Goal: Task Accomplishment & Management: Manage account settings

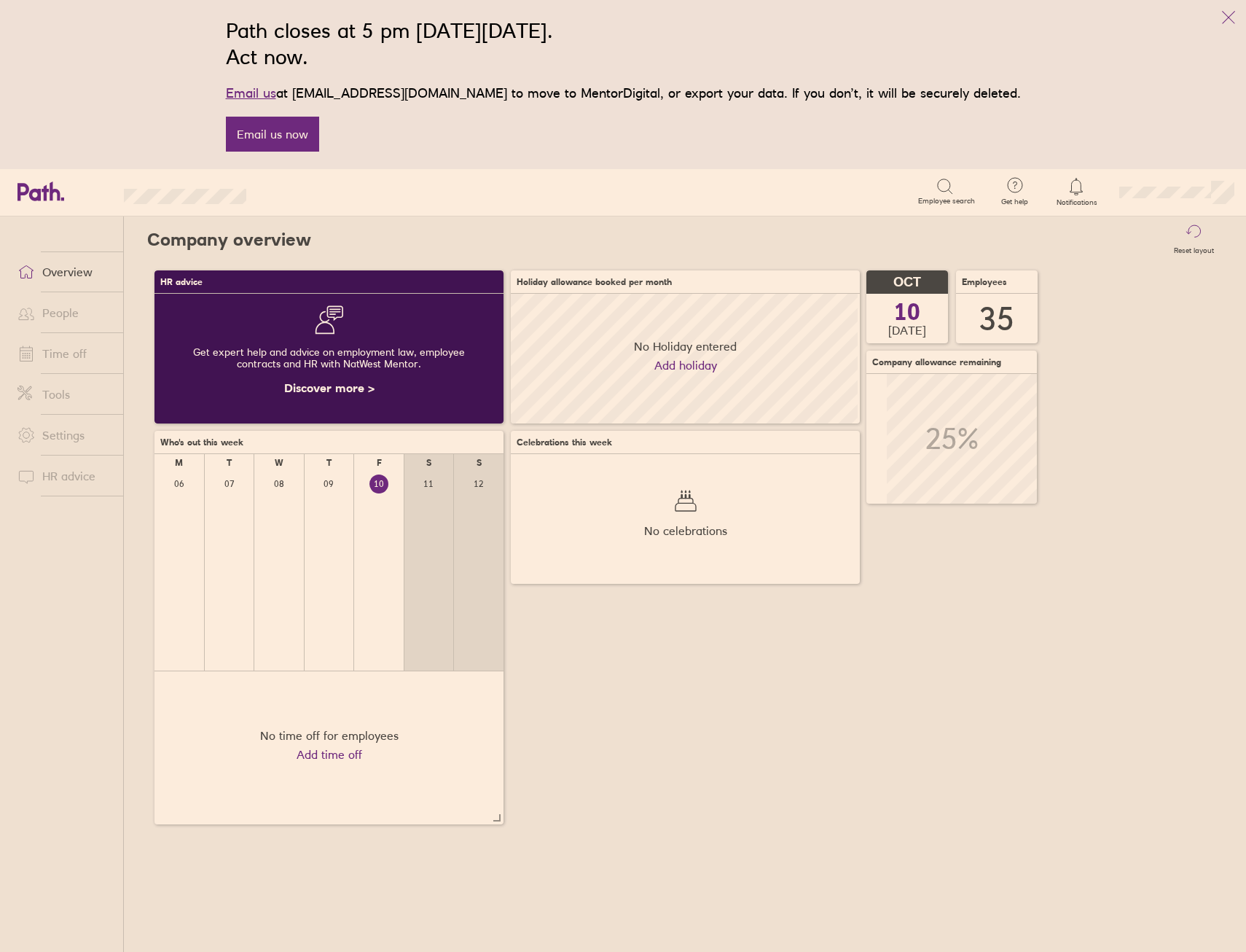
scroll to position [130, 349]
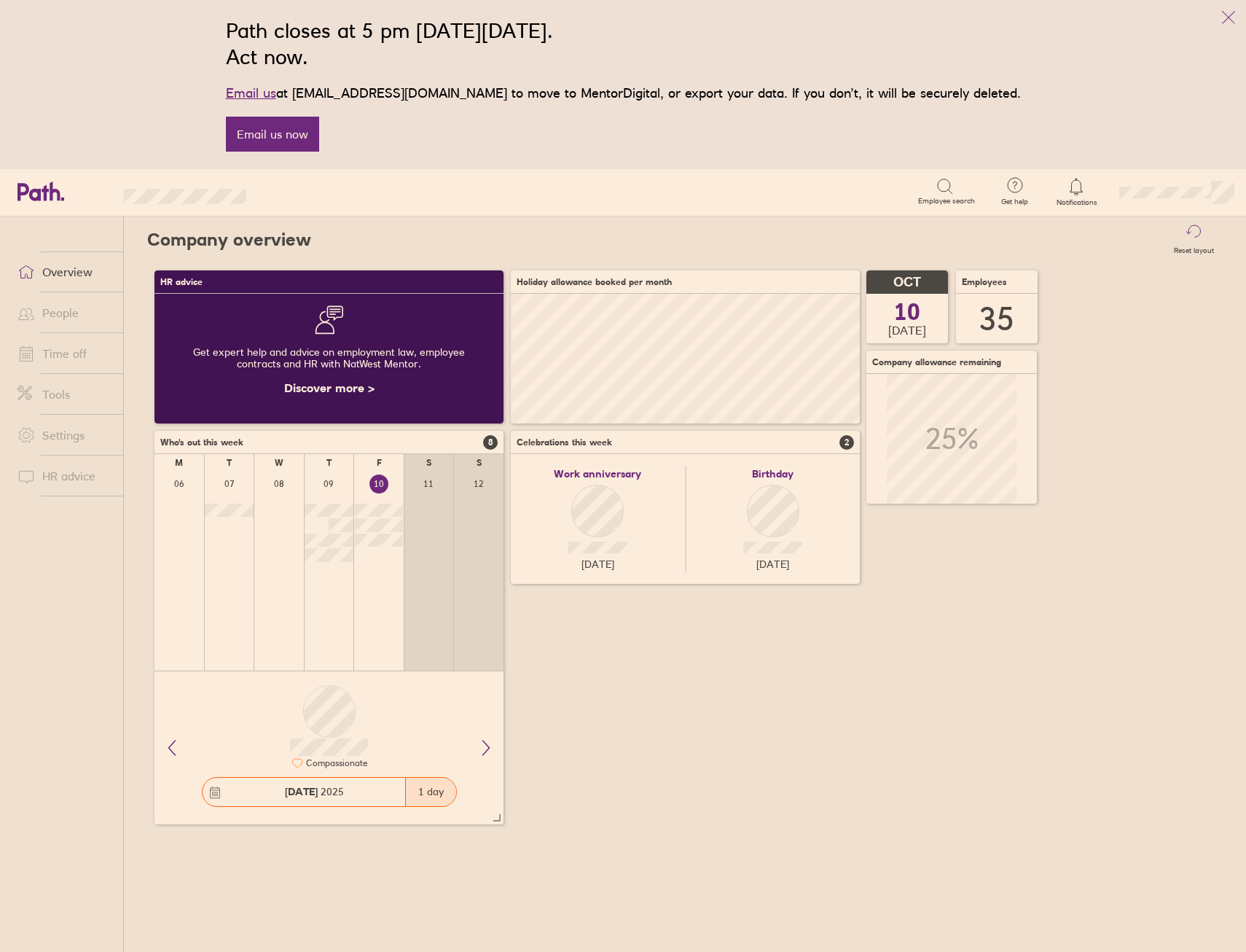
click at [65, 353] on link "Time off" at bounding box center [65, 354] width 118 height 29
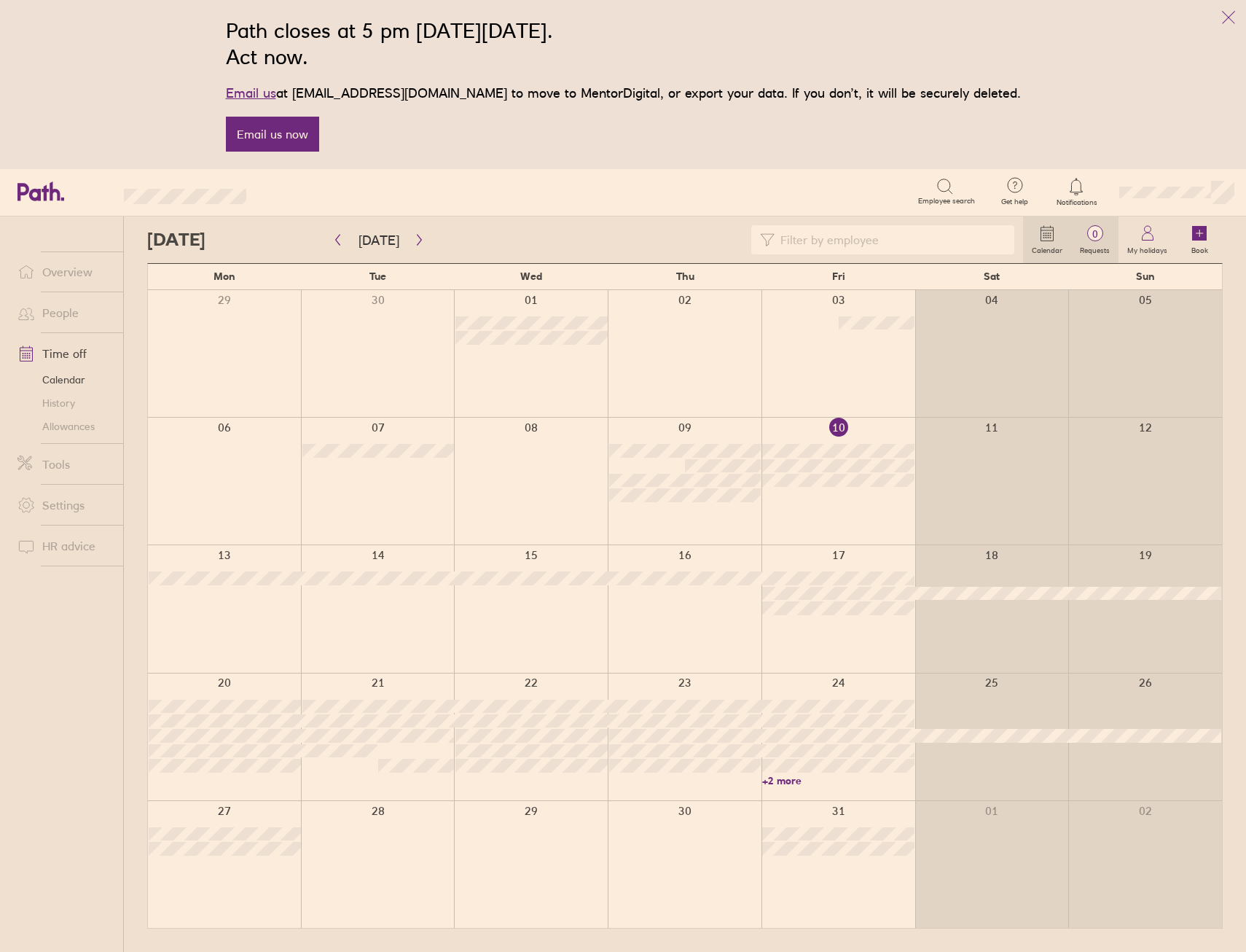
click at [1092, 229] on span "0" at bounding box center [1095, 234] width 47 height 11
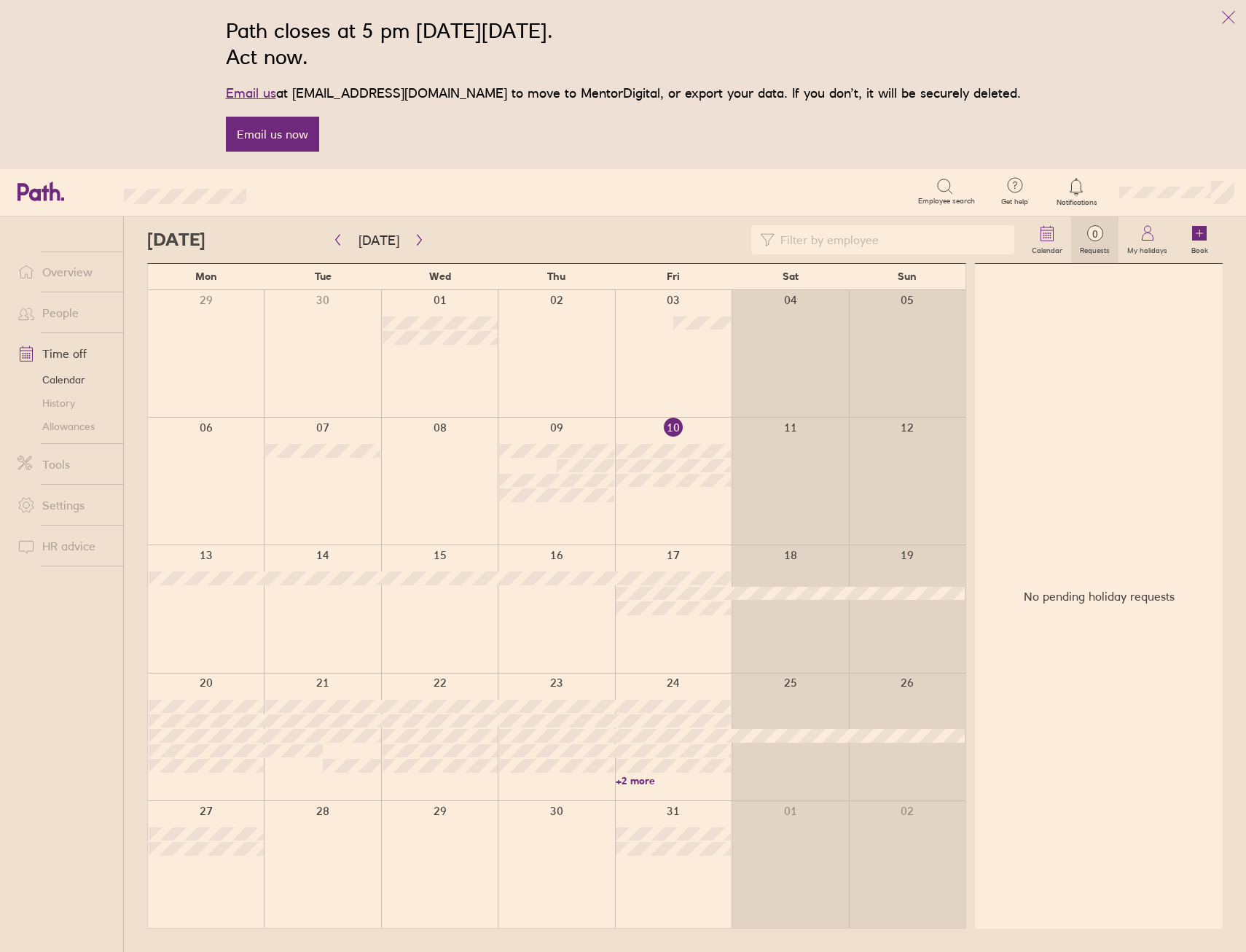
click at [69, 423] on link "Allowances" at bounding box center [65, 426] width 118 height 24
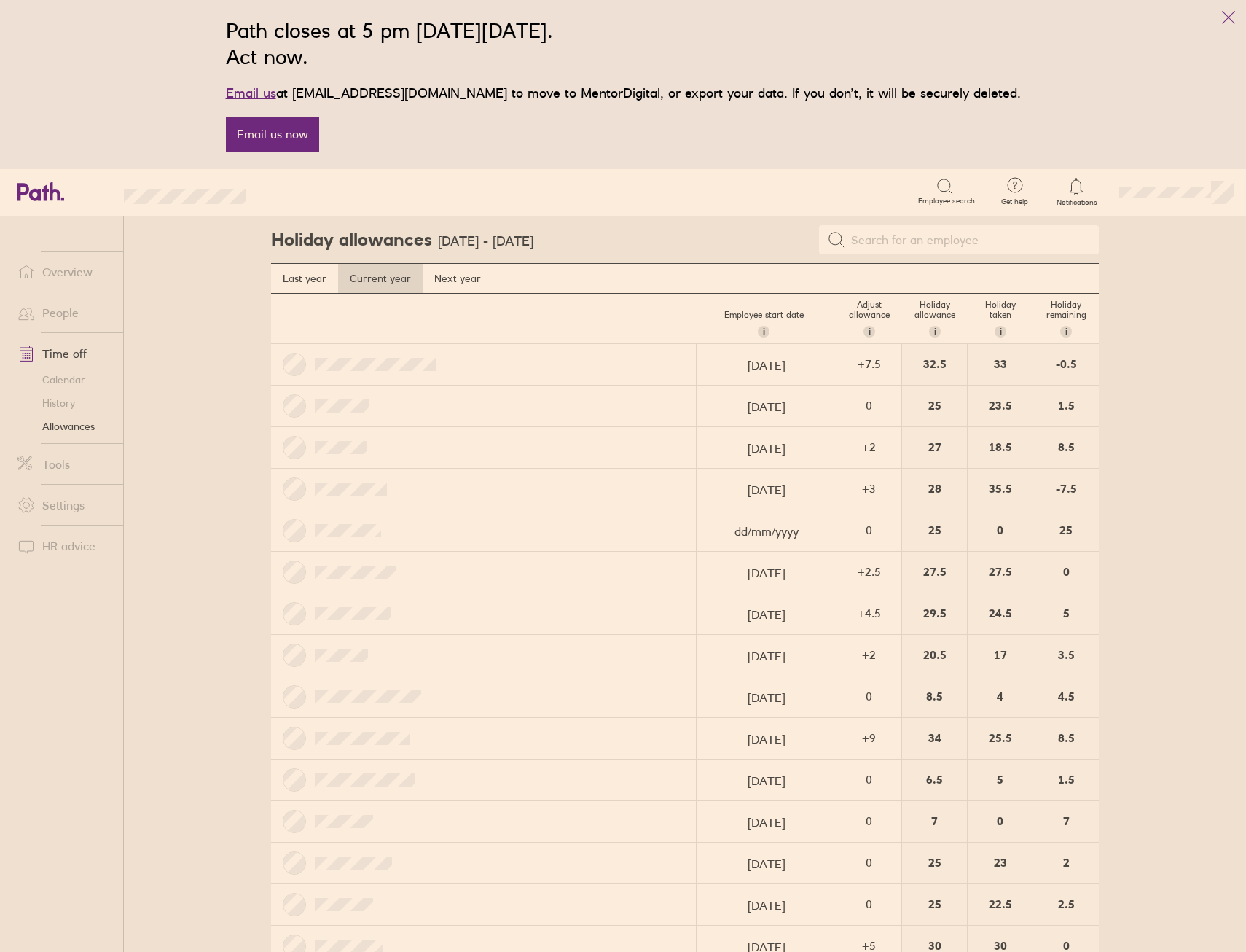
click at [47, 256] on li "Overview" at bounding box center [61, 272] width 123 height 41
click at [61, 266] on link "Overview" at bounding box center [65, 272] width 118 height 29
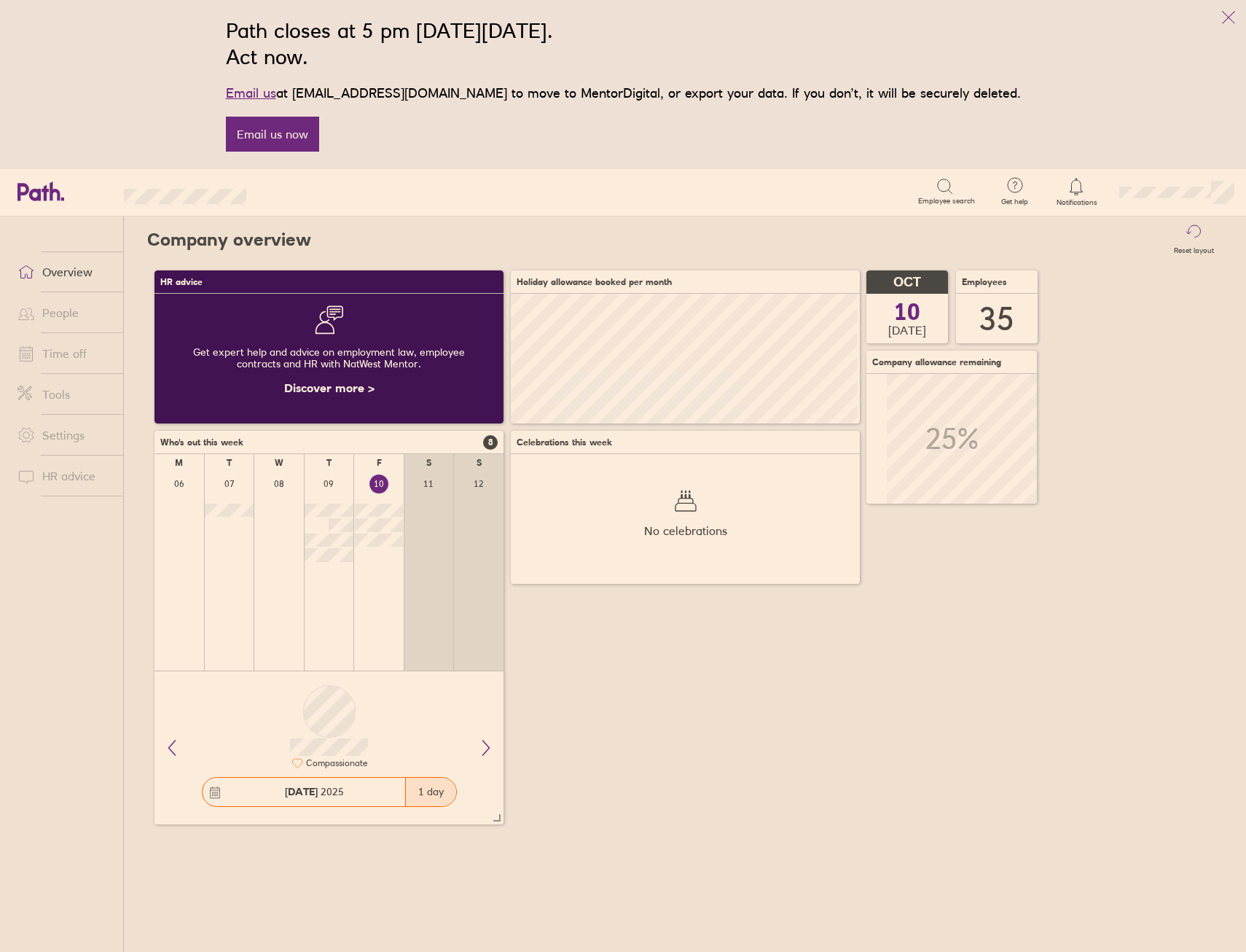
scroll to position [130, 349]
click at [89, 360] on link "Time off" at bounding box center [65, 354] width 118 height 29
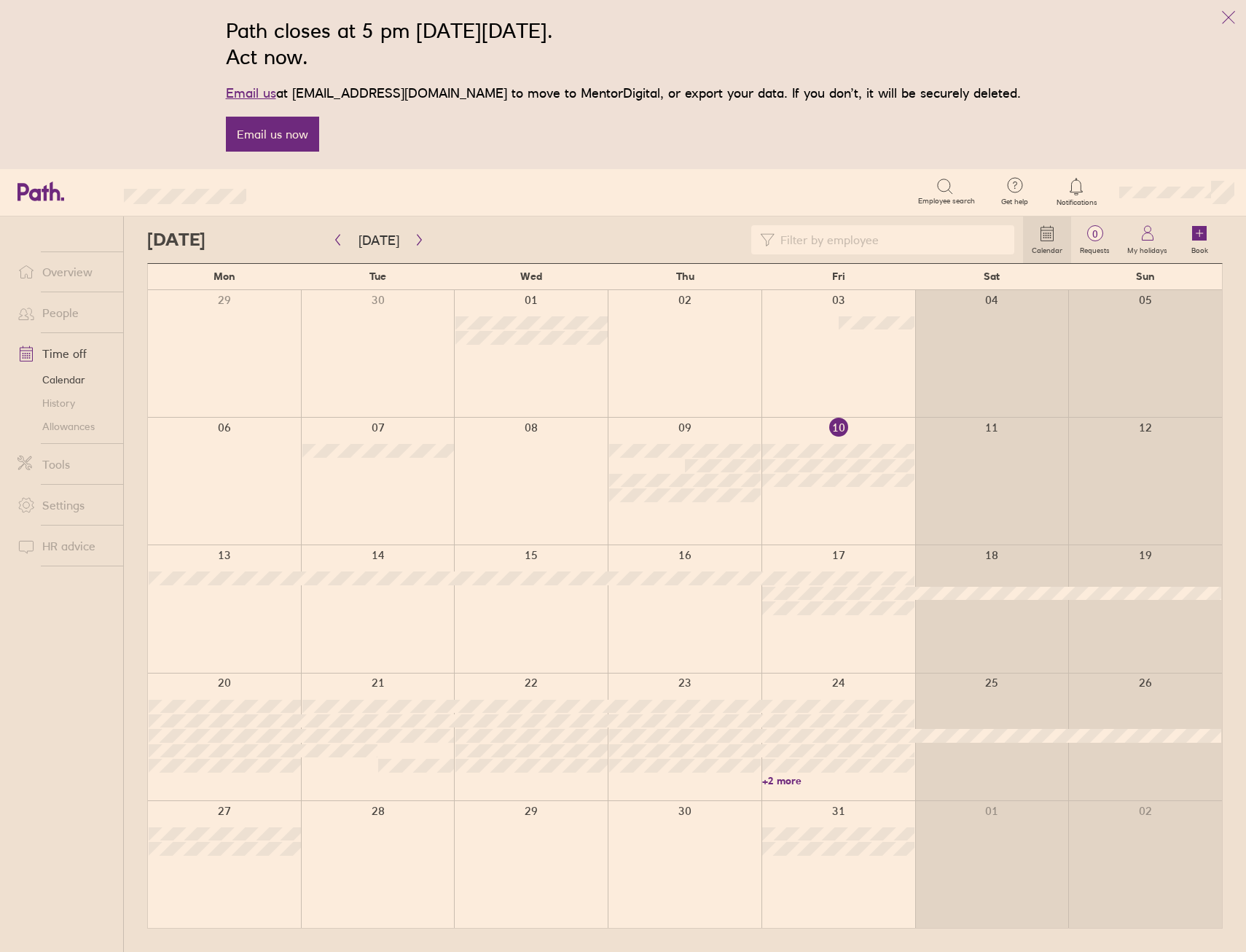
click at [857, 244] on input at bounding box center [890, 239] width 231 height 28
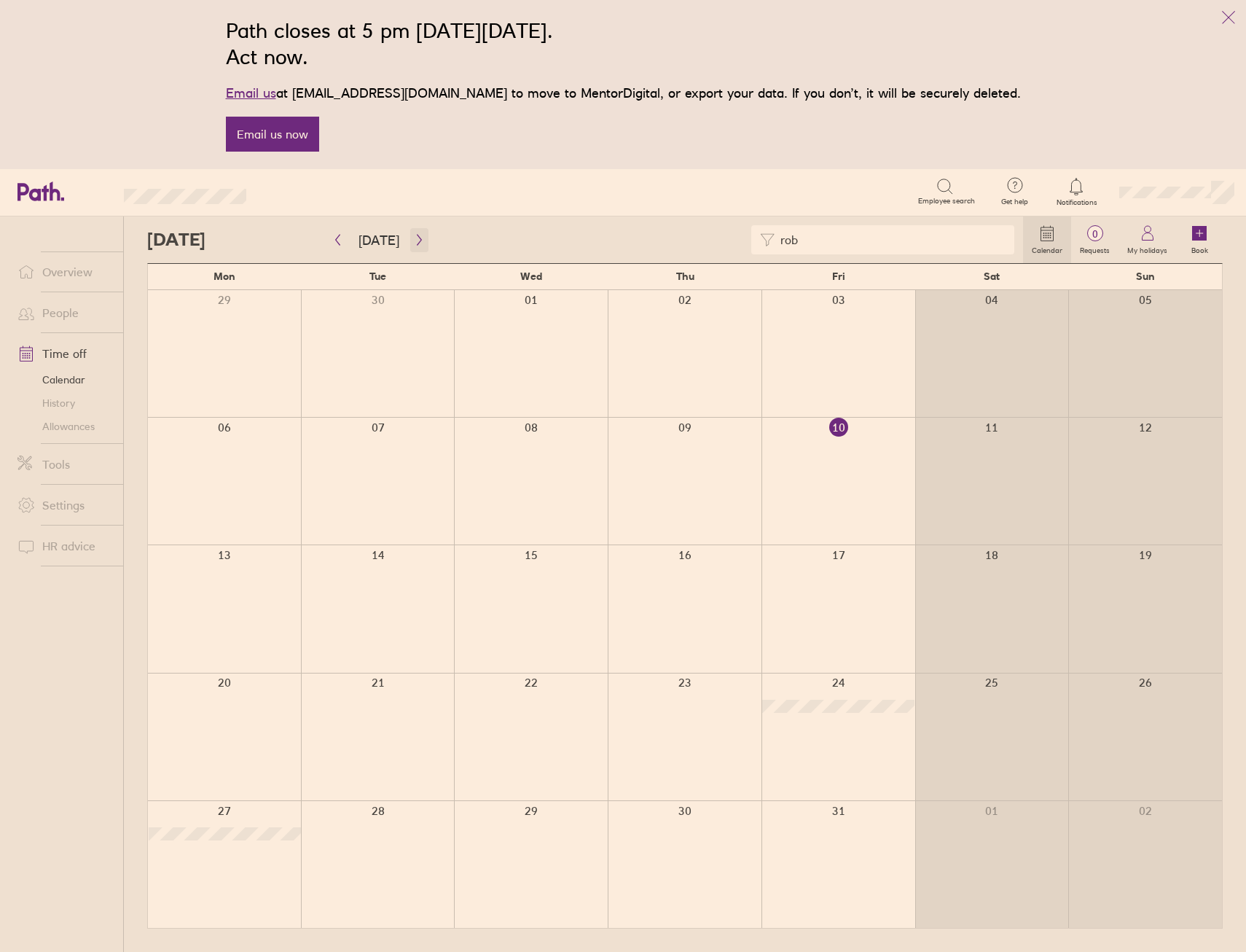
type input "rob"
click at [413, 243] on icon "button" at bounding box center [418, 239] width 11 height 11
click at [429, 252] on div "rob" at bounding box center [585, 240] width 876 height 29
click at [413, 240] on icon "button" at bounding box center [418, 239] width 11 height 11
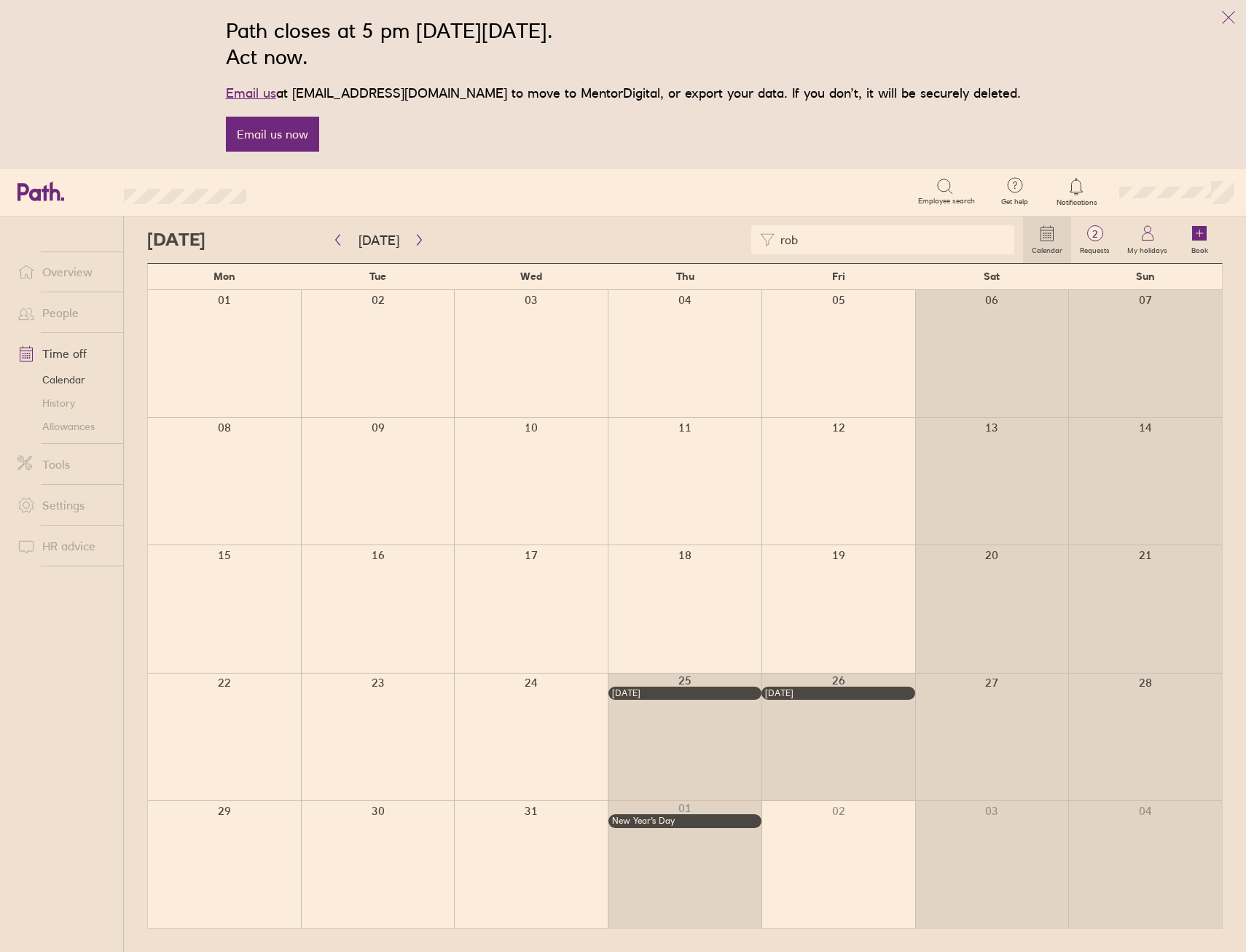
click at [858, 239] on input "rob" at bounding box center [890, 239] width 231 height 28
click at [340, 235] on icon "button" at bounding box center [337, 239] width 4 height 11
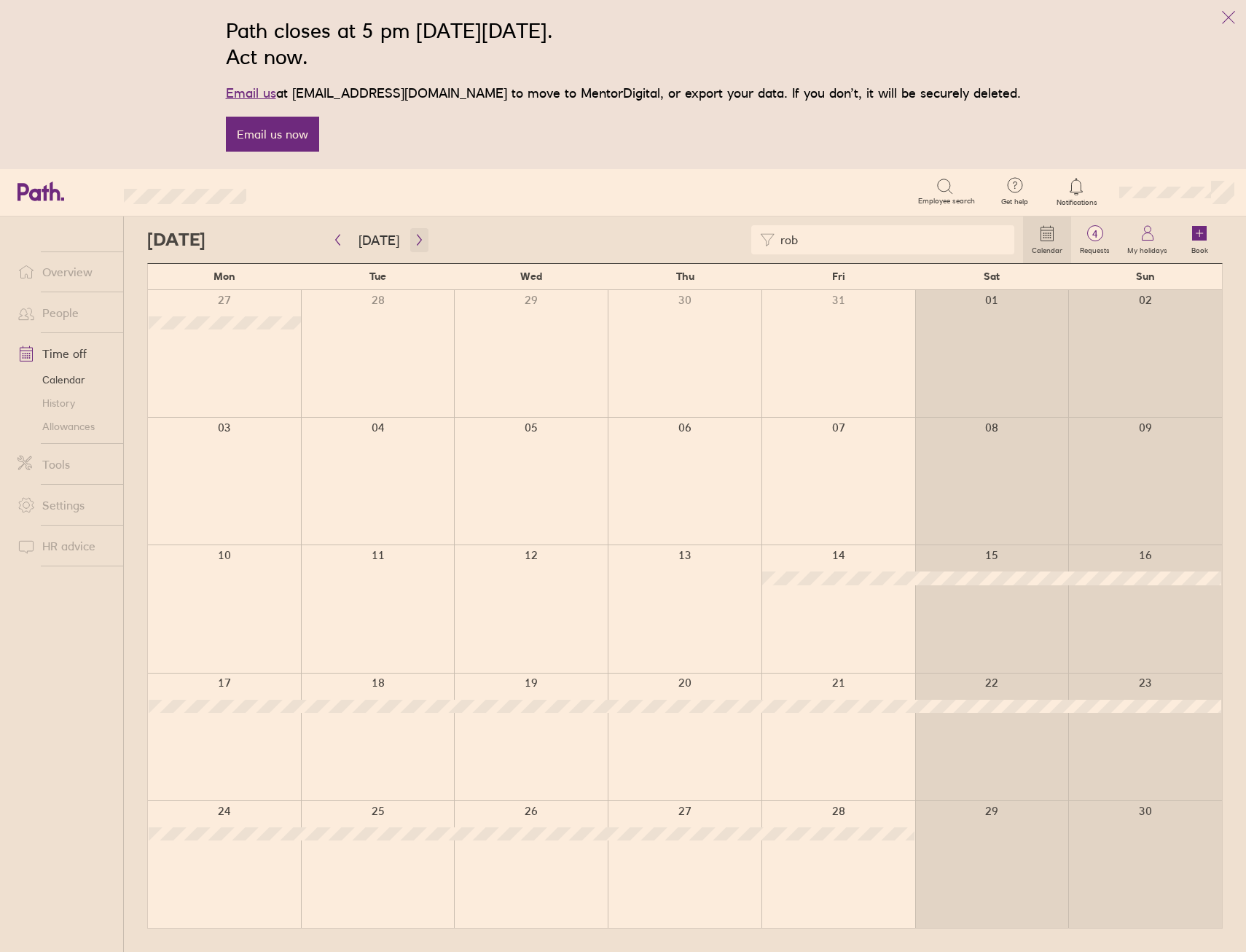
click at [419, 232] on button "button" at bounding box center [419, 239] width 18 height 24
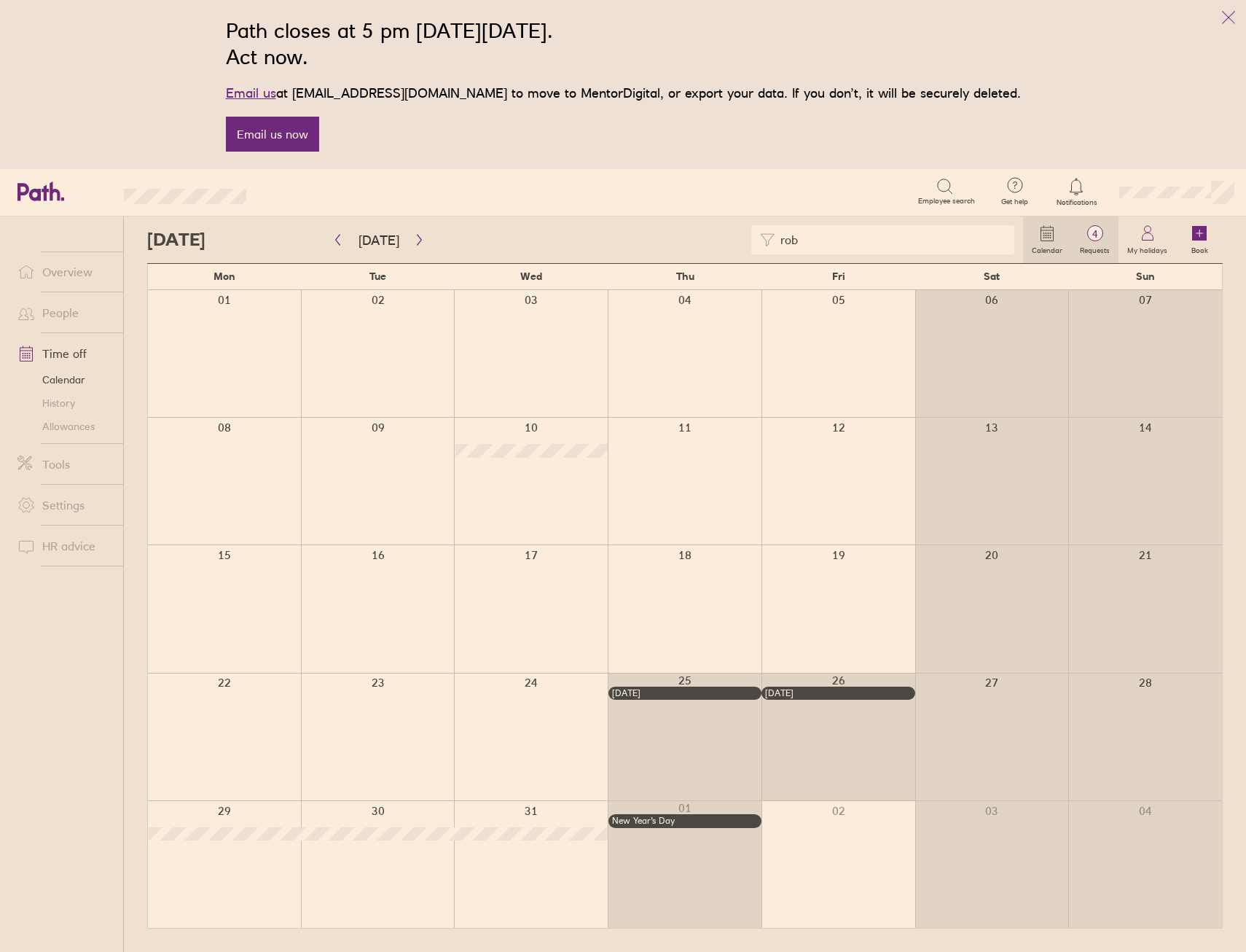
click at [1098, 237] on span "4" at bounding box center [1095, 234] width 47 height 11
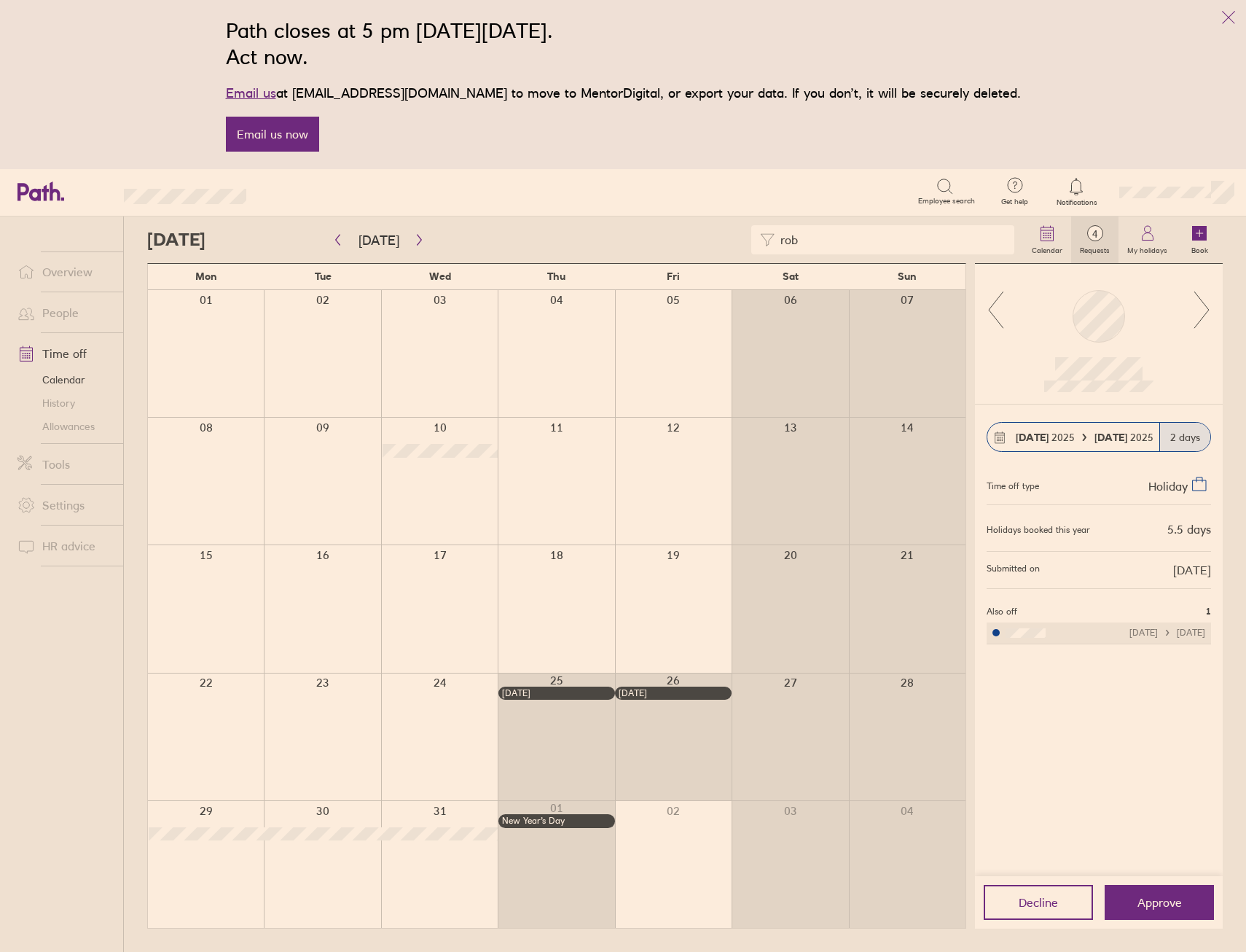
click at [1198, 297] on icon at bounding box center [1202, 310] width 15 height 37
click at [1196, 320] on icon at bounding box center [1202, 310] width 18 height 39
click at [1158, 905] on span "Approve" at bounding box center [1159, 902] width 44 height 13
click at [1200, 312] on icon at bounding box center [1202, 310] width 18 height 39
click at [1202, 311] on icon at bounding box center [1202, 310] width 18 height 39
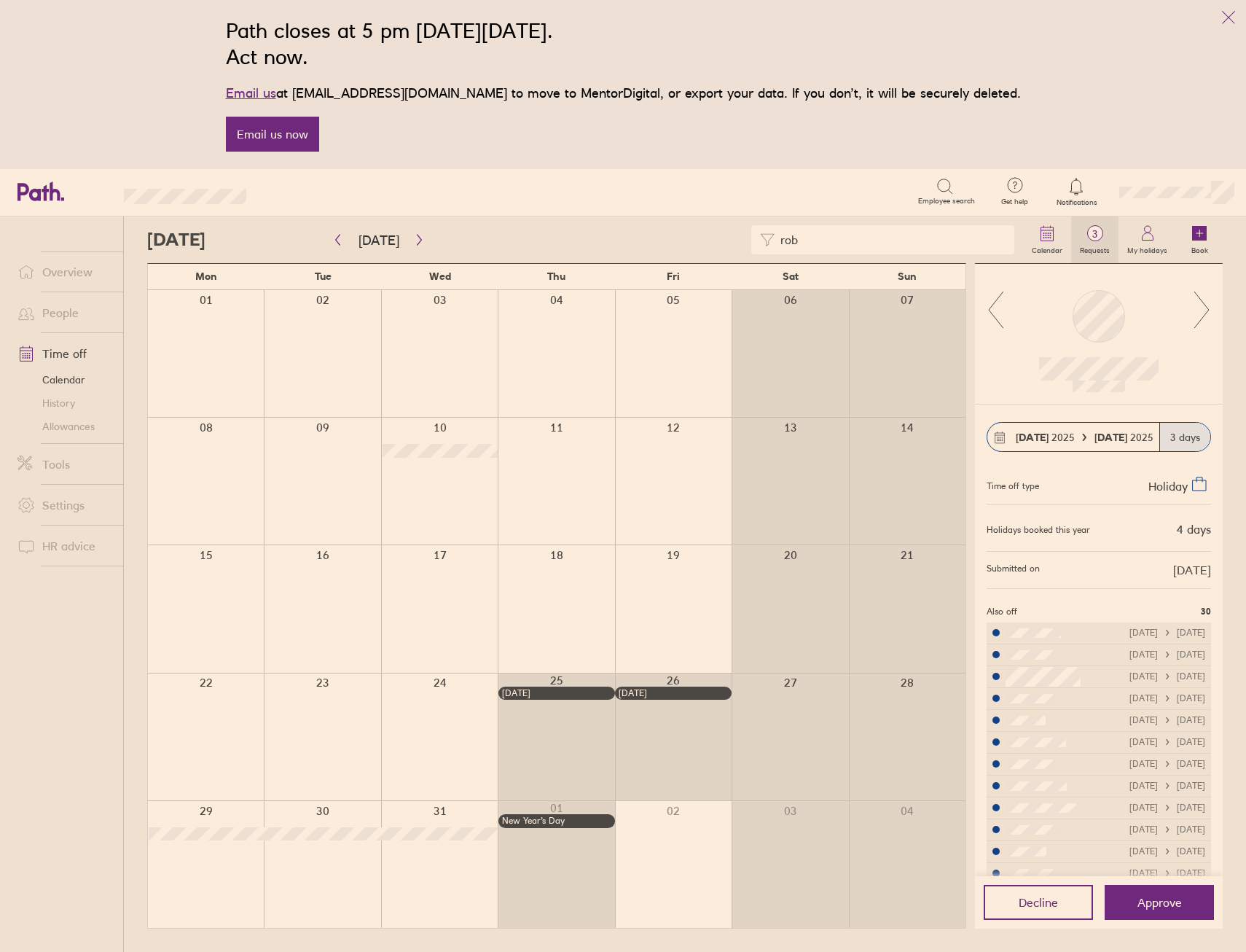
click at [1089, 248] on label "Requests" at bounding box center [1095, 248] width 47 height 13
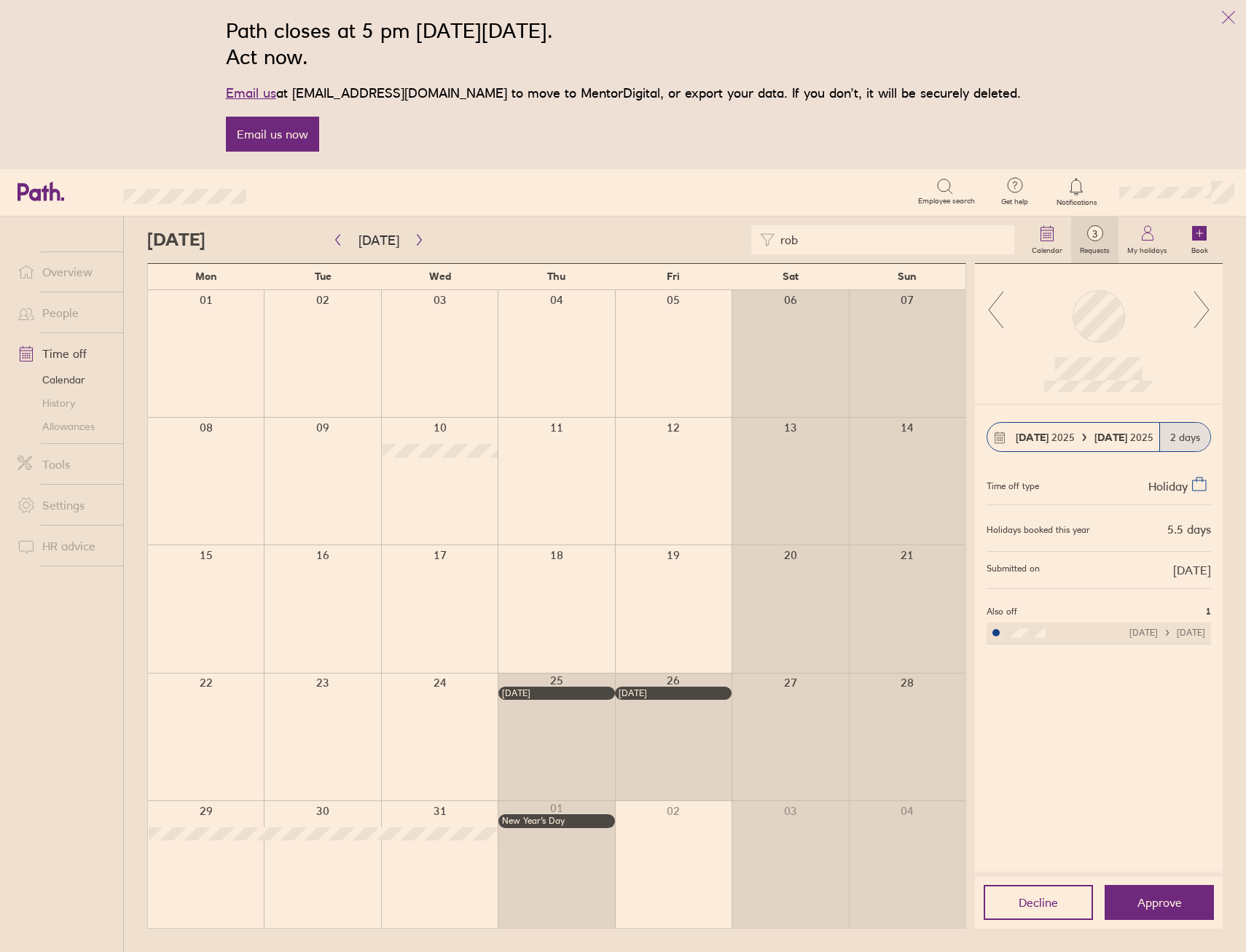
click at [1089, 248] on label "Requests" at bounding box center [1095, 248] width 47 height 13
click at [82, 258] on link "Overview" at bounding box center [65, 272] width 118 height 29
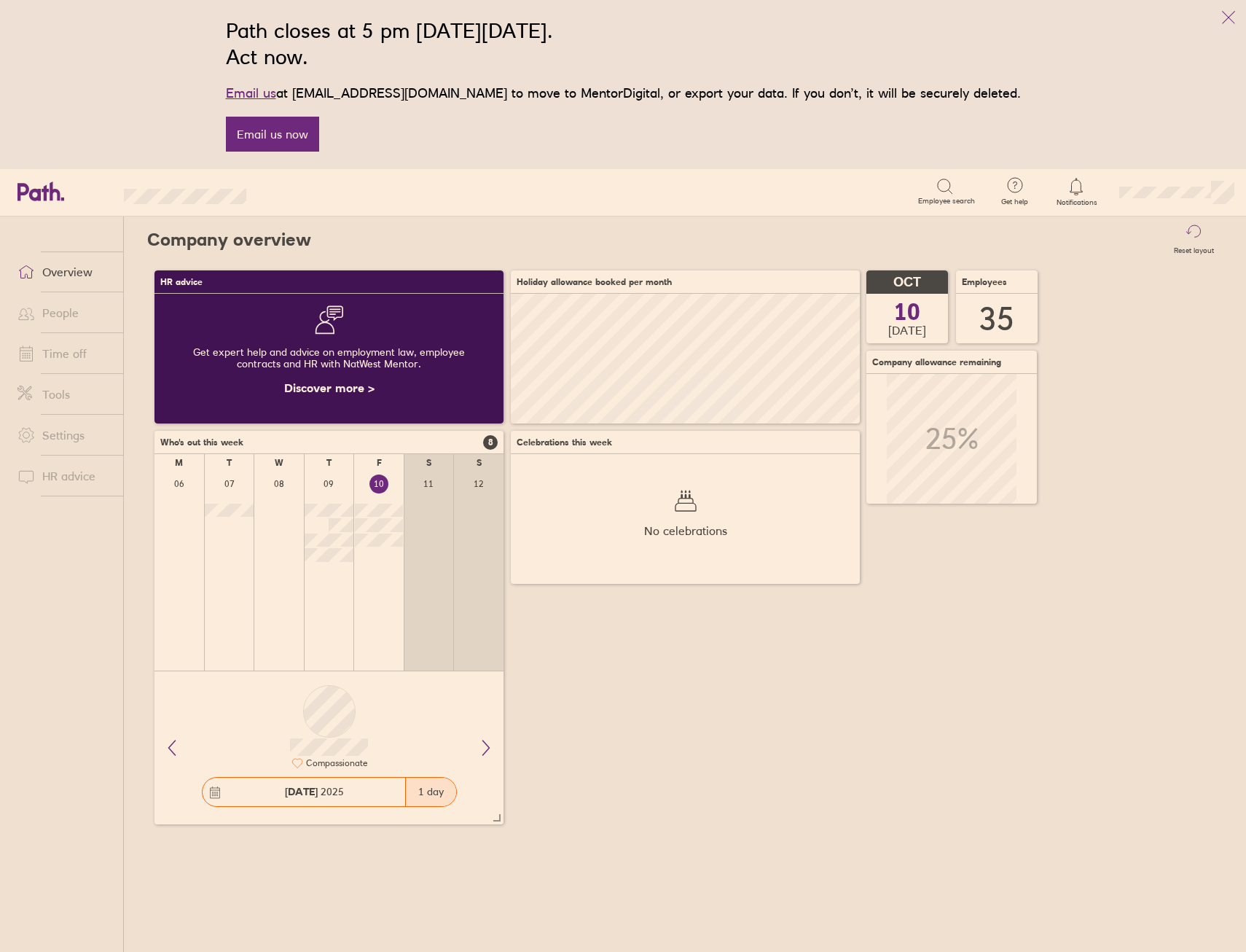
scroll to position [130, 349]
click at [55, 354] on link "Time off" at bounding box center [65, 354] width 118 height 29
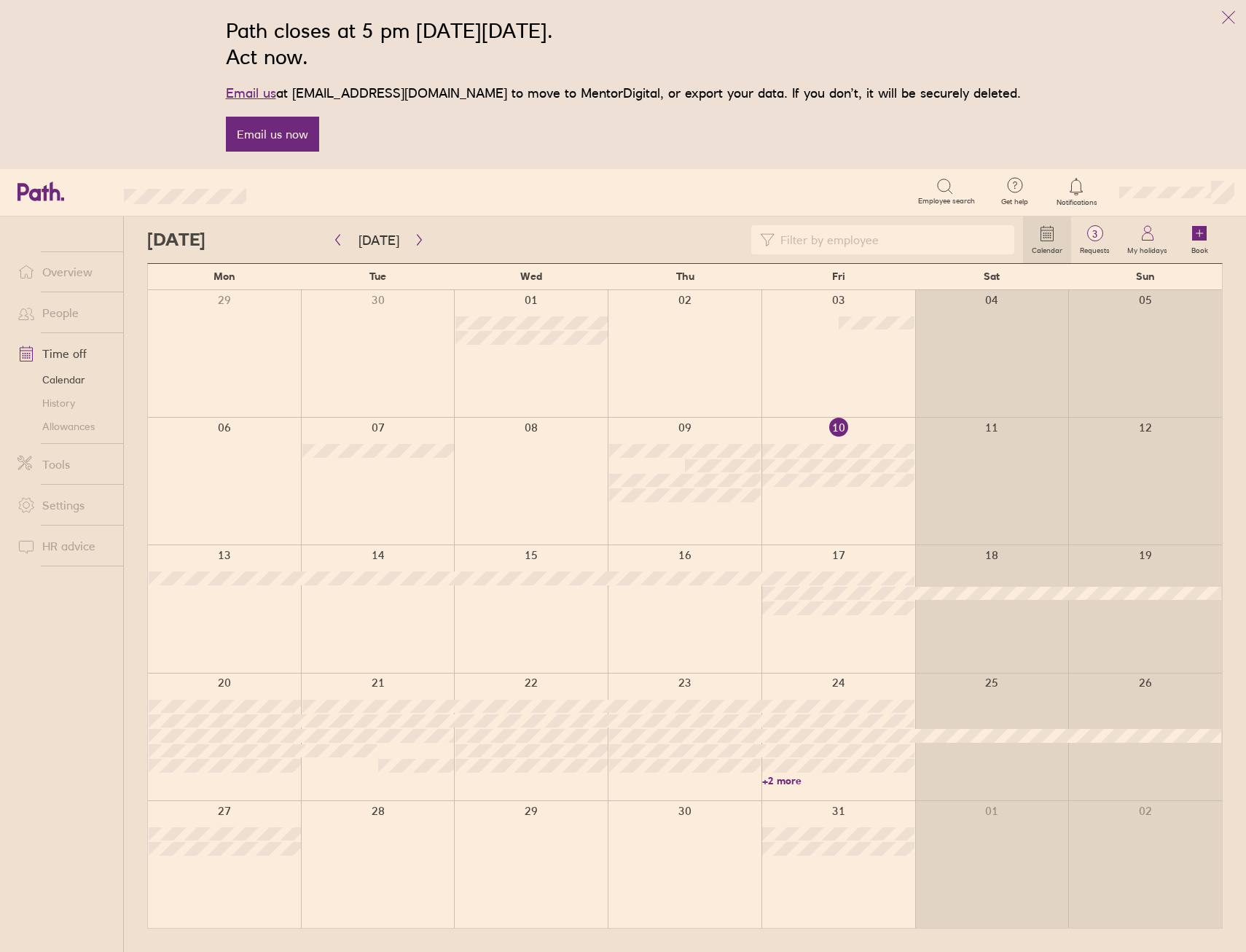
click at [783, 780] on link "+2 more" at bounding box center [838, 780] width 152 height 13
